Goal: Information Seeking & Learning: Learn about a topic

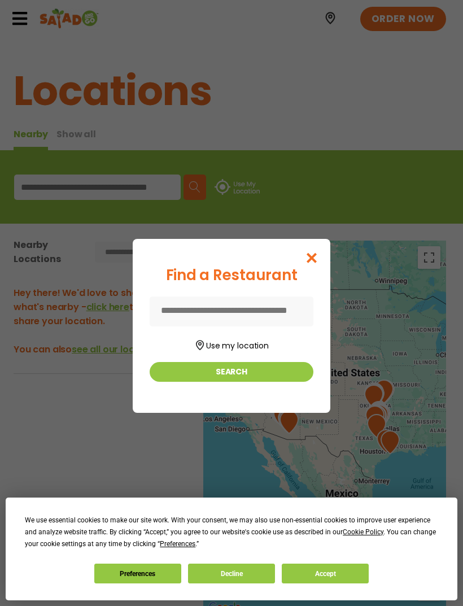
click at [206, 352] on button "Use my location" at bounding box center [232, 344] width 164 height 15
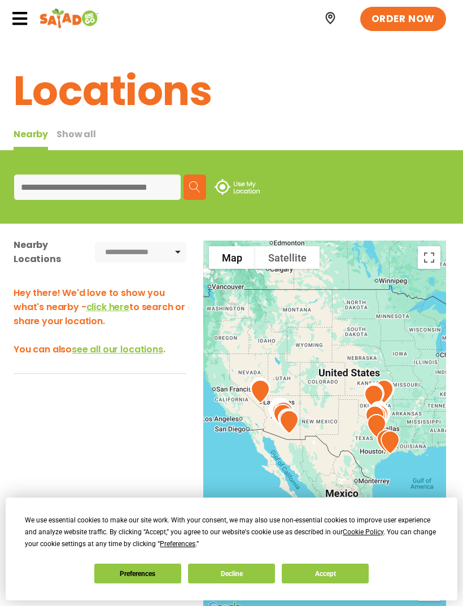
click at [65, 188] on input at bounding box center [97, 187] width 167 height 25
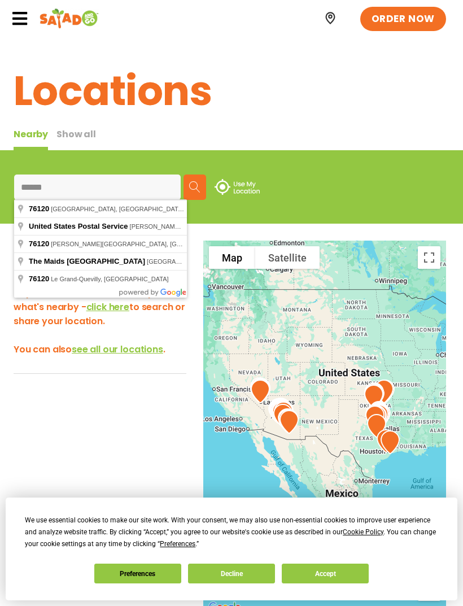
type input "**********"
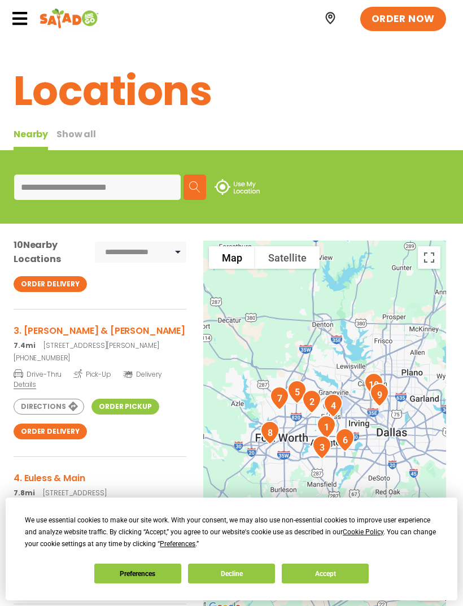
scroll to position [275, 0]
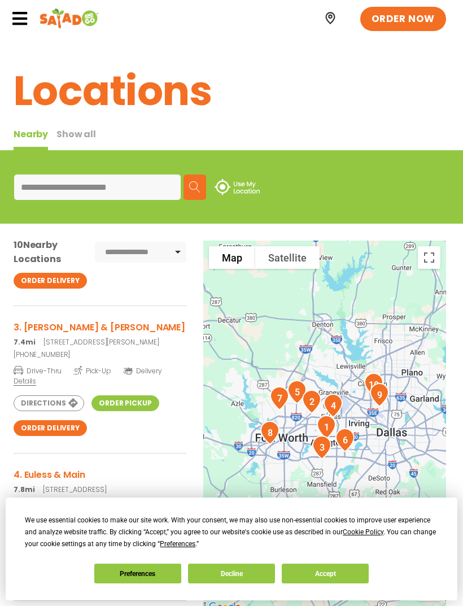
click at [80, 337] on p "7.4mi [STREET_ADDRESS][PERSON_NAME]" at bounding box center [100, 342] width 173 height 10
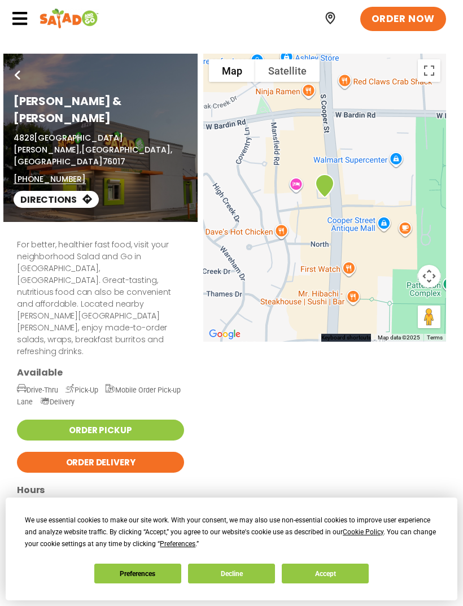
click at [413, 22] on span "ORDER NOW" at bounding box center [403, 19] width 63 height 14
click at [412, 10] on link "ORDER NOW" at bounding box center [404, 19] width 86 height 25
click at [21, 14] on icon at bounding box center [19, 18] width 17 height 17
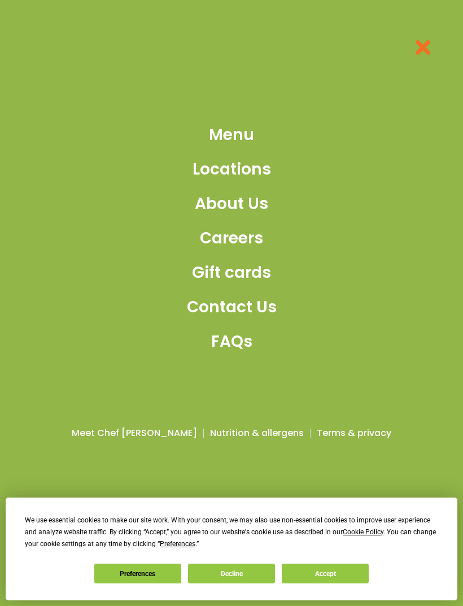
click at [245, 147] on span "Menu" at bounding box center [231, 135] width 45 height 24
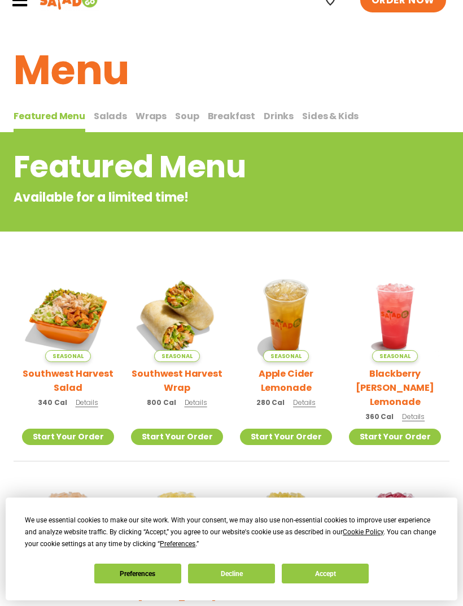
scroll to position [18, 0]
click at [103, 112] on span "Salads" at bounding box center [110, 116] width 33 height 13
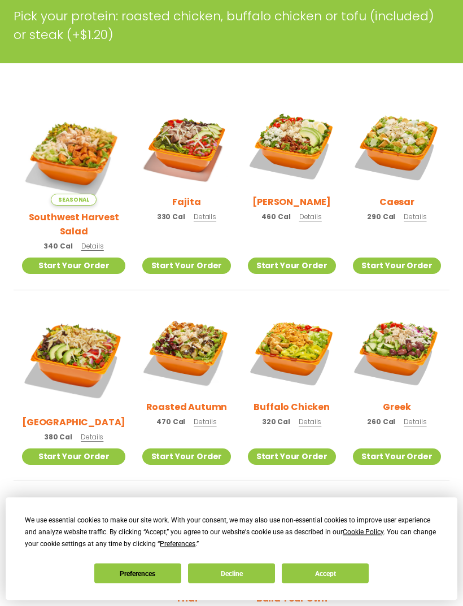
scroll to position [242, 0]
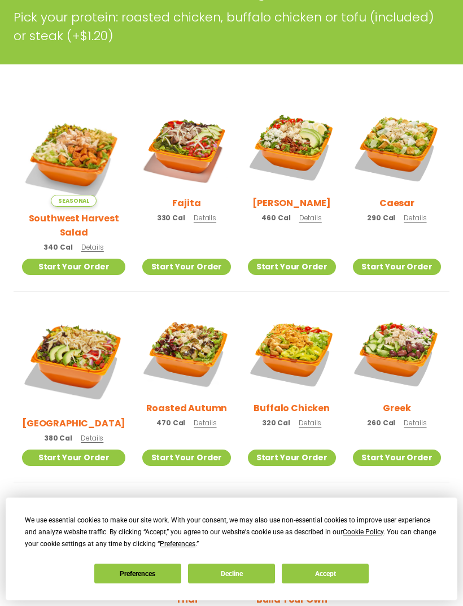
click at [403, 367] on img at bounding box center [397, 353] width 88 height 88
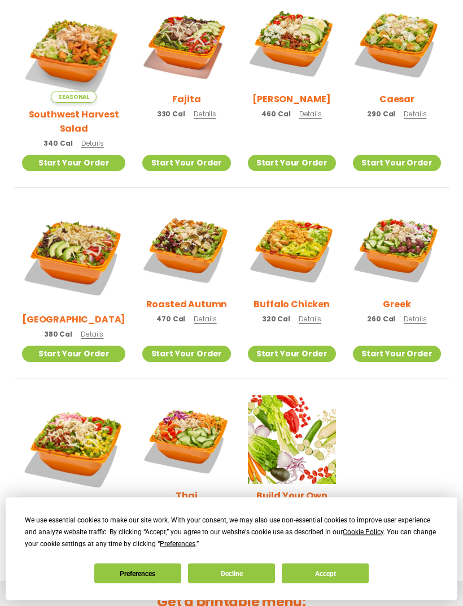
scroll to position [346, 0]
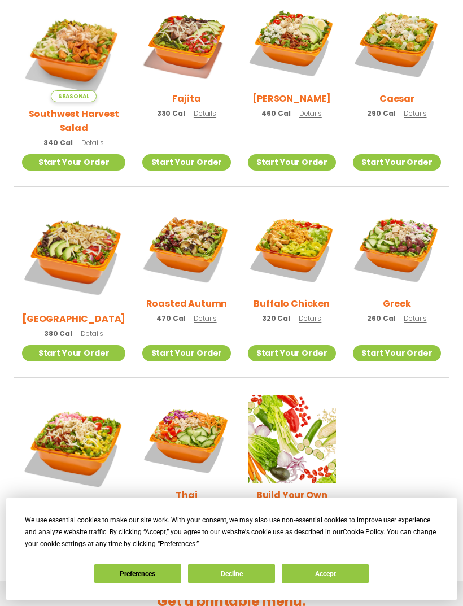
click at [327, 42] on img at bounding box center [292, 42] width 88 height 88
click at [411, 67] on img at bounding box center [397, 42] width 88 height 88
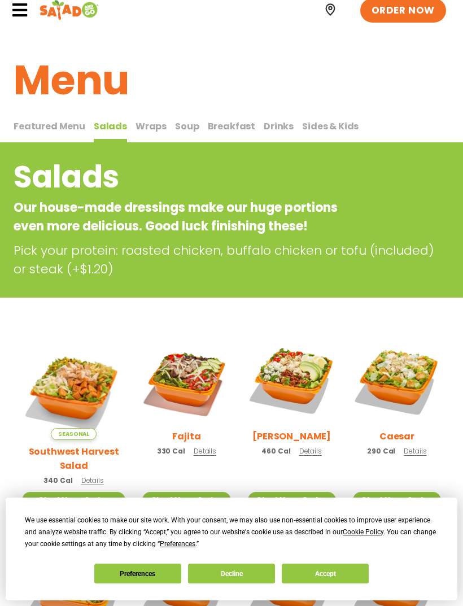
scroll to position [8, 0]
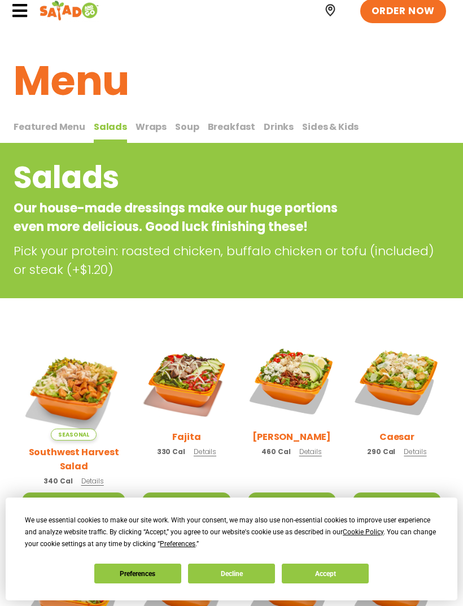
click at [190, 121] on span "Soup" at bounding box center [187, 126] width 24 height 13
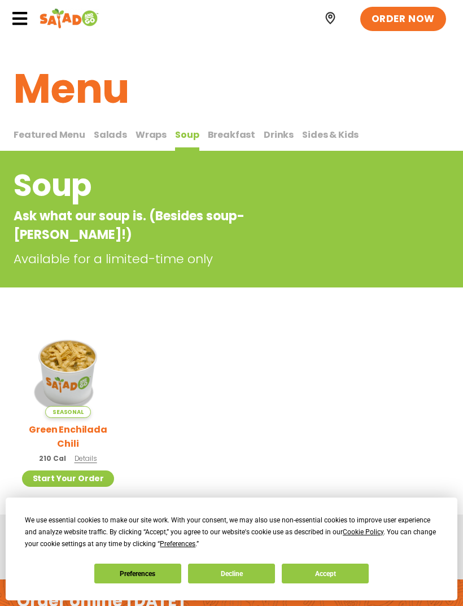
click at [148, 136] on span "Wraps" at bounding box center [151, 134] width 31 height 13
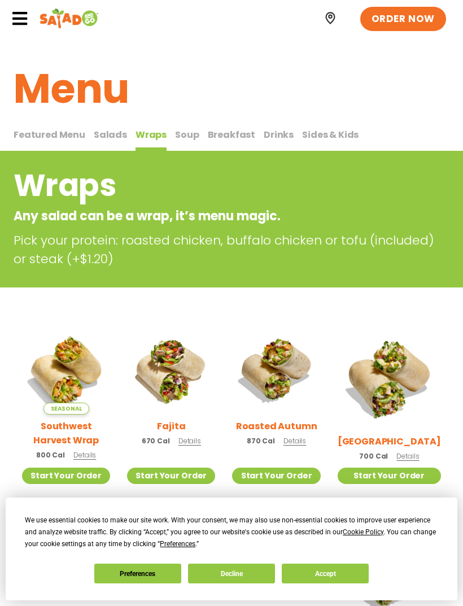
click at [108, 133] on span "Salads" at bounding box center [110, 134] width 33 height 13
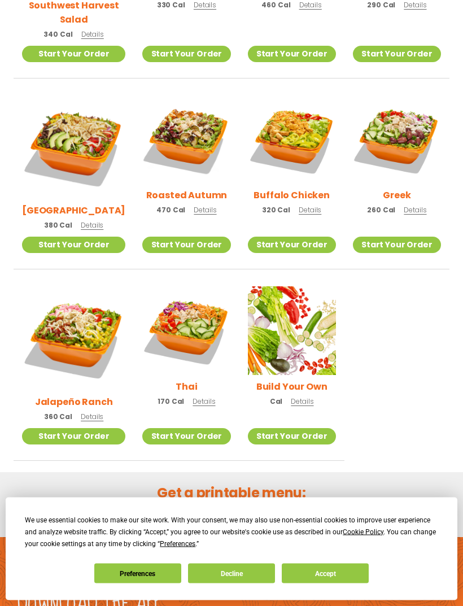
scroll to position [483, 0]
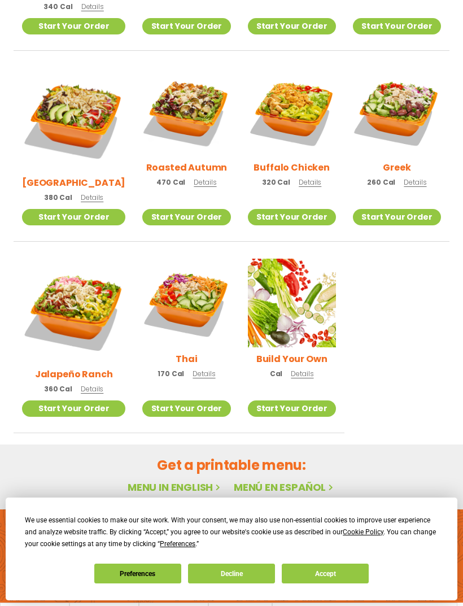
click at [288, 401] on link "Start Your Order" at bounding box center [292, 409] width 88 height 16
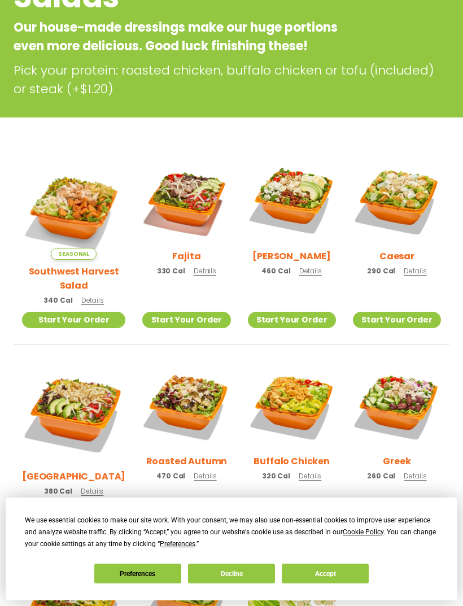
scroll to position [192, 0]
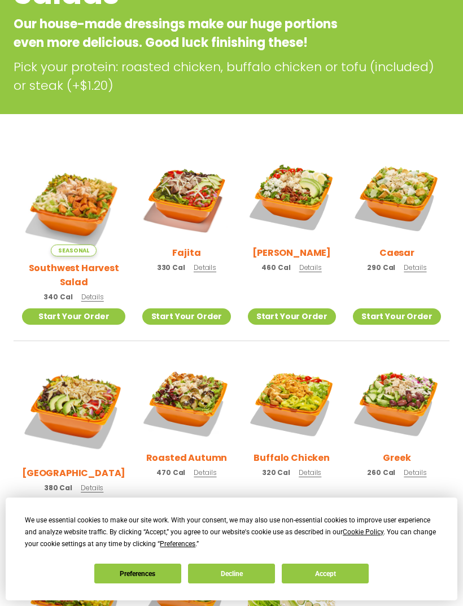
click at [183, 401] on img at bounding box center [186, 402] width 88 height 88
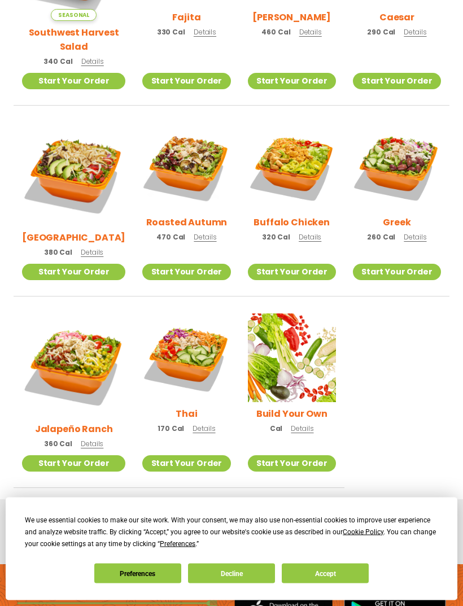
scroll to position [428, 0]
click at [346, 584] on button "Accept" at bounding box center [325, 574] width 87 height 20
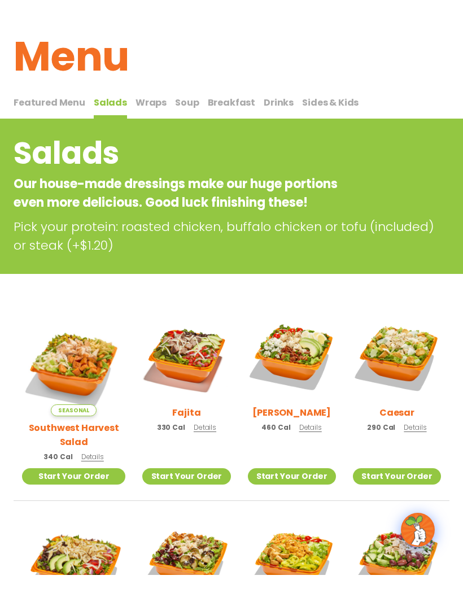
scroll to position [33, 0]
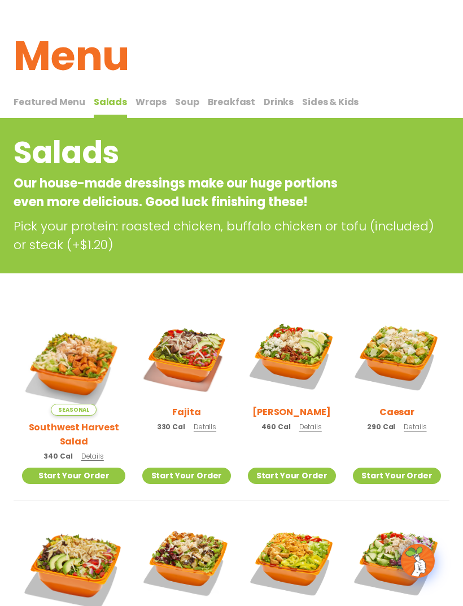
click at [271, 96] on span "Drinks" at bounding box center [279, 101] width 30 height 13
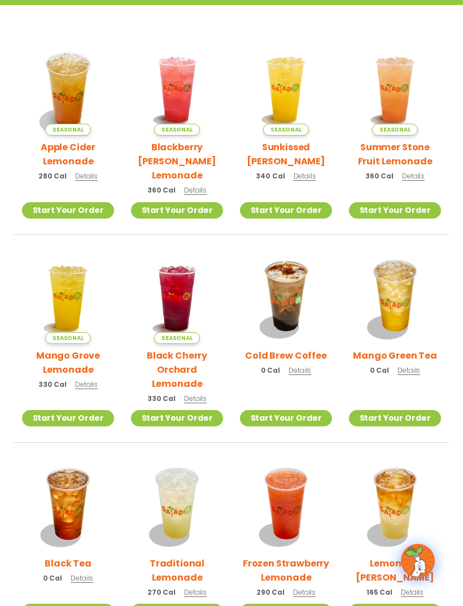
scroll to position [261, 0]
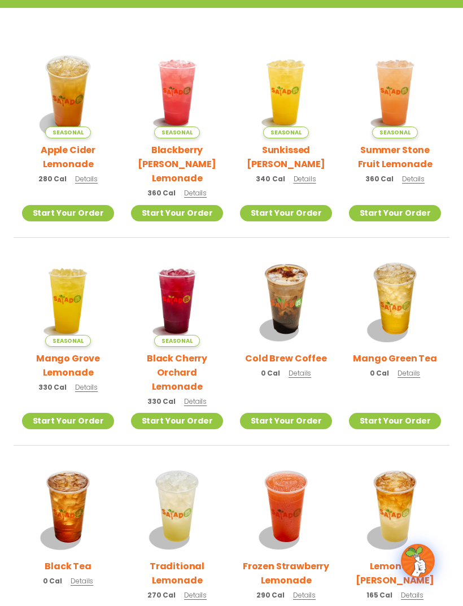
click at [180, 413] on link "Start Your Order" at bounding box center [177, 421] width 92 height 16
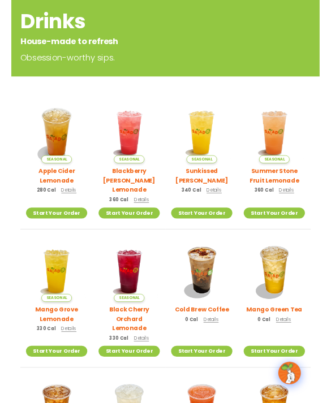
scroll to position [409, 0]
